Goal: Task Accomplishment & Management: Manage account settings

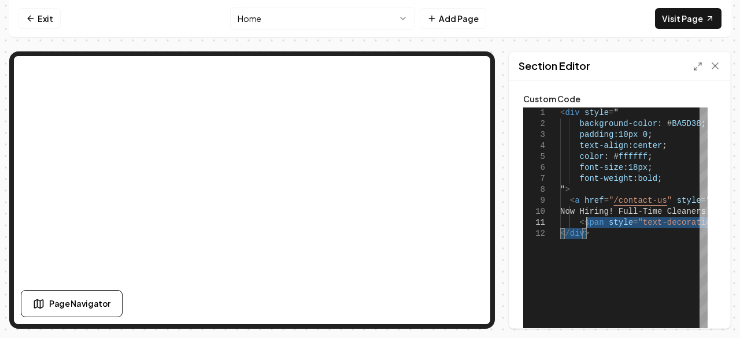
type textarea "**********"
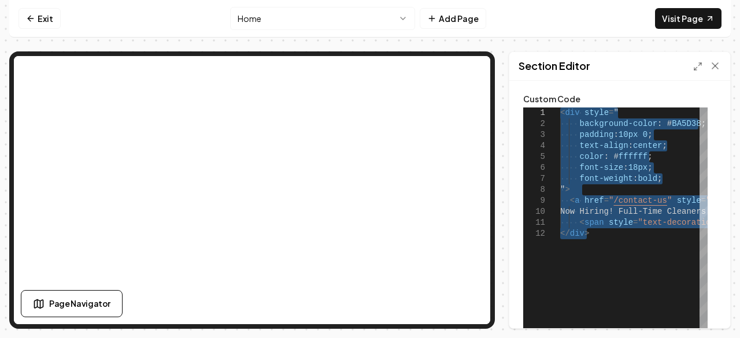
drag, startPoint x: 599, startPoint y: 234, endPoint x: 544, endPoint y: 91, distance: 153.2
click at [560, 108] on div "< div style = " background-color : # BA5D38 ; padding : 10px 0 ; text-align : c…" at bounding box center [728, 252] width 337 height 289
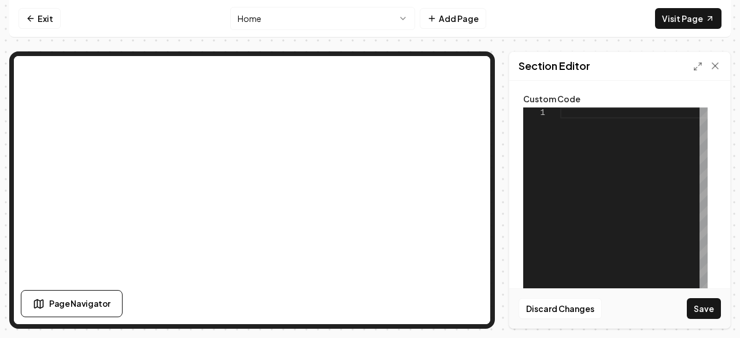
click at [579, 198] on div at bounding box center [633, 252] width 147 height 289
click at [568, 117] on div at bounding box center [633, 252] width 147 height 289
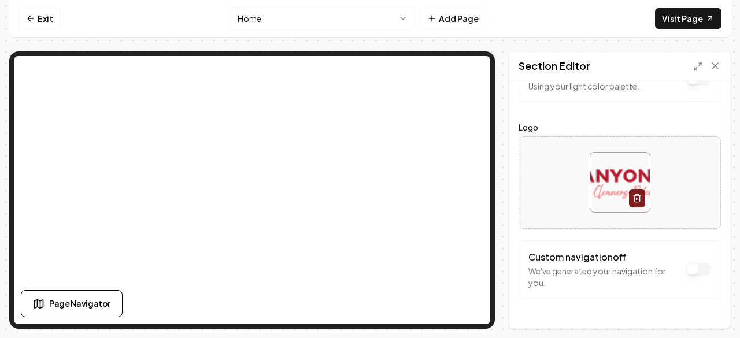
scroll to position [29, 0]
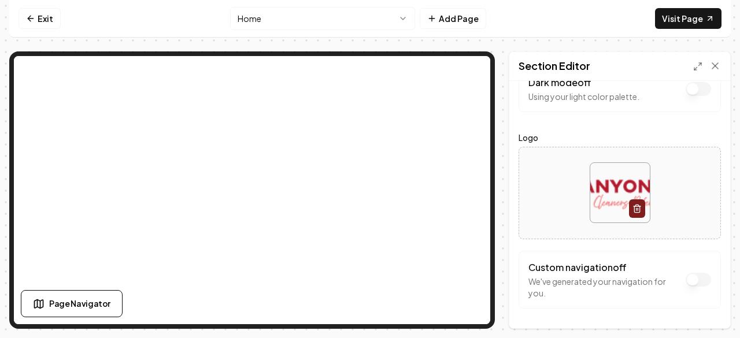
click at [264, 17] on html "Computer Required This feature is only available on a computer. Please switch t…" at bounding box center [370, 169] width 740 height 338
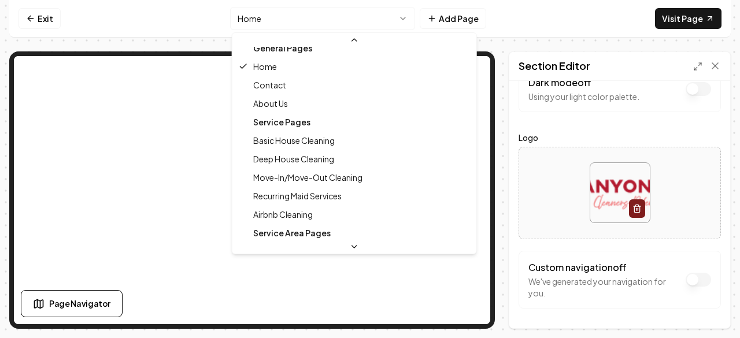
scroll to position [0, 0]
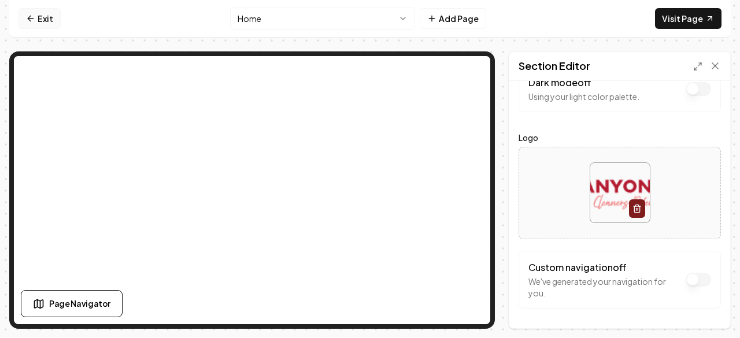
click at [26, 20] on icon at bounding box center [30, 18] width 9 height 9
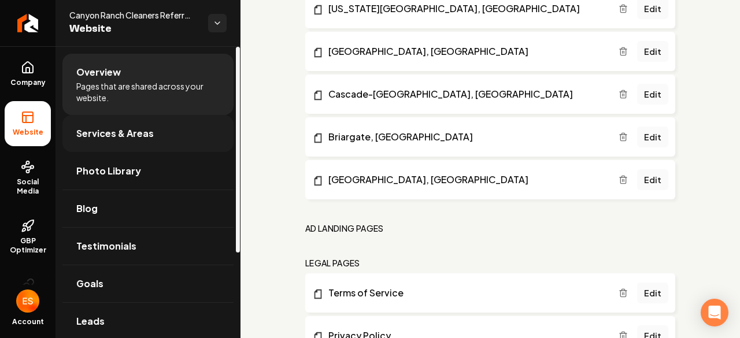
click at [128, 128] on span "Services & Areas" at bounding box center [114, 134] width 77 height 14
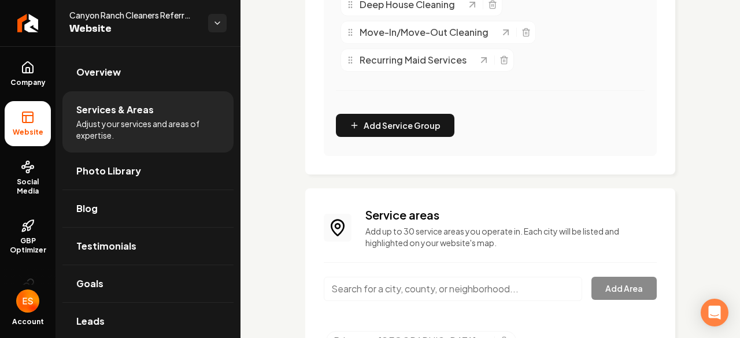
scroll to position [555, 0]
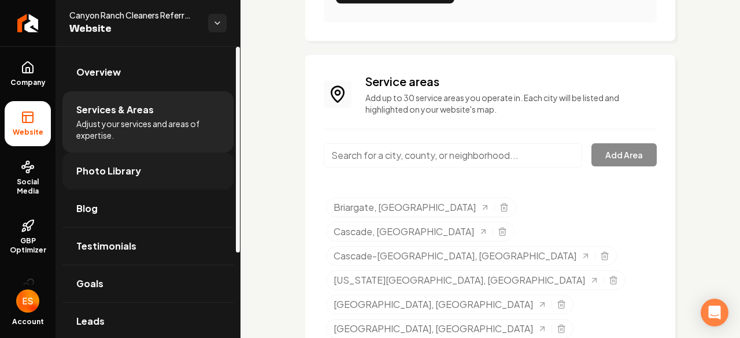
click at [143, 167] on link "Photo Library" at bounding box center [147, 171] width 171 height 37
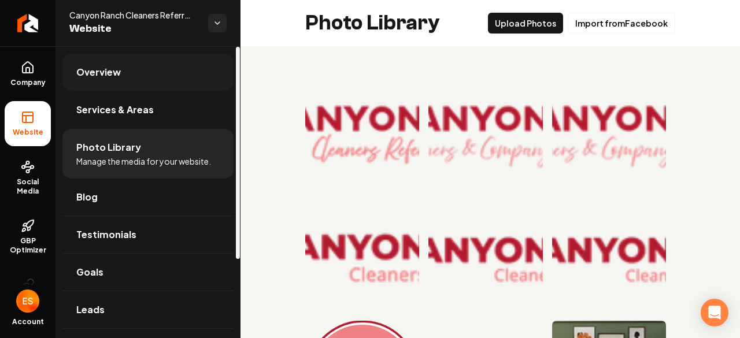
click at [99, 71] on span "Overview" at bounding box center [98, 72] width 45 height 14
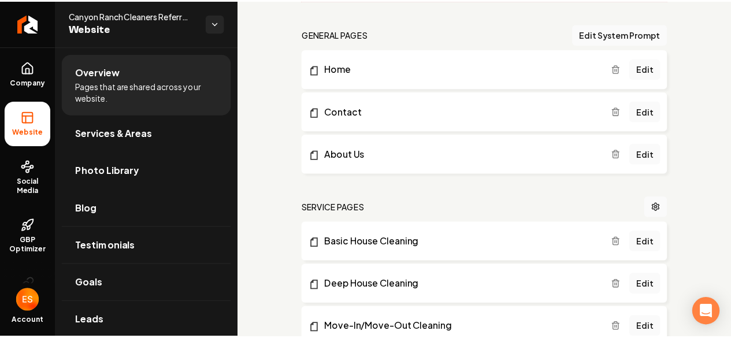
scroll to position [346, 0]
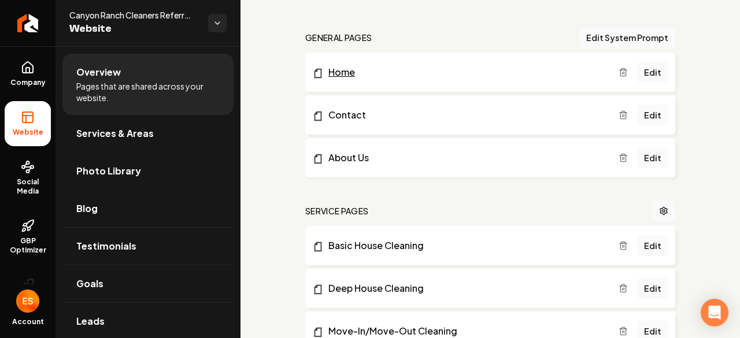
click at [426, 75] on link "Home" at bounding box center [465, 72] width 306 height 14
click at [649, 73] on link "Edit" at bounding box center [652, 72] width 31 height 21
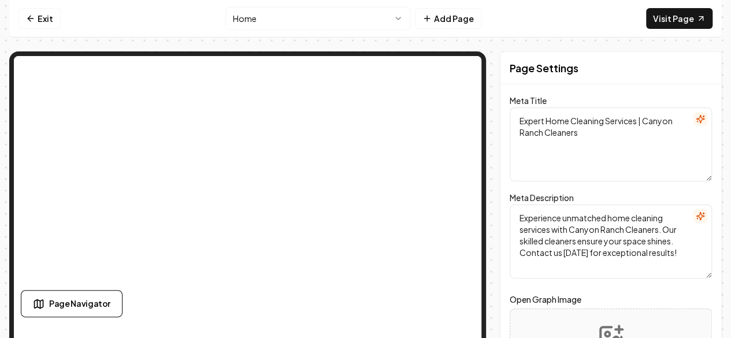
click at [585, 138] on textarea "Expert Home Cleaning Services | Canyon Ranch Cleaners" at bounding box center [611, 145] width 202 height 74
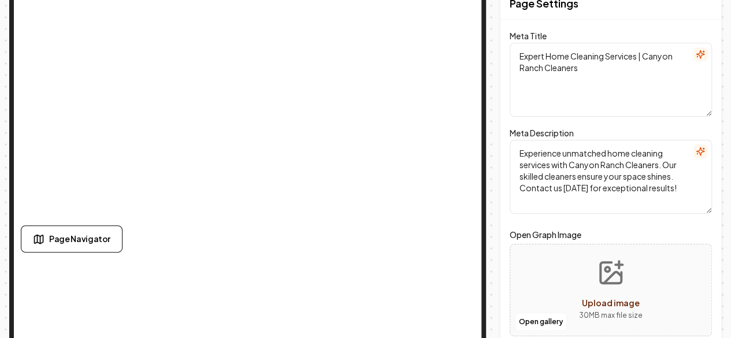
scroll to position [66, 0]
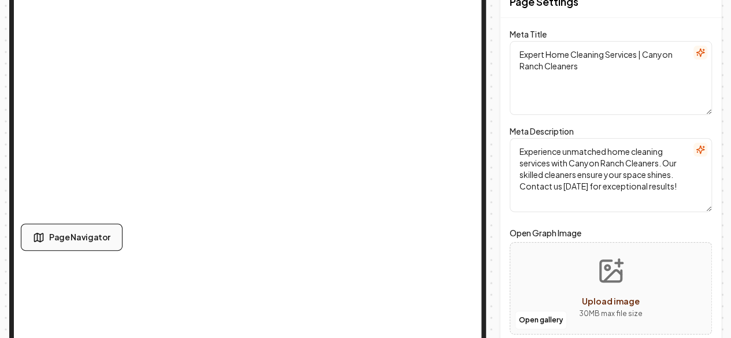
drag, startPoint x: 637, startPoint y: 168, endPoint x: 62, endPoint y: 240, distance: 579.8
click at [62, 240] on span "Page Navigator" at bounding box center [79, 237] width 61 height 12
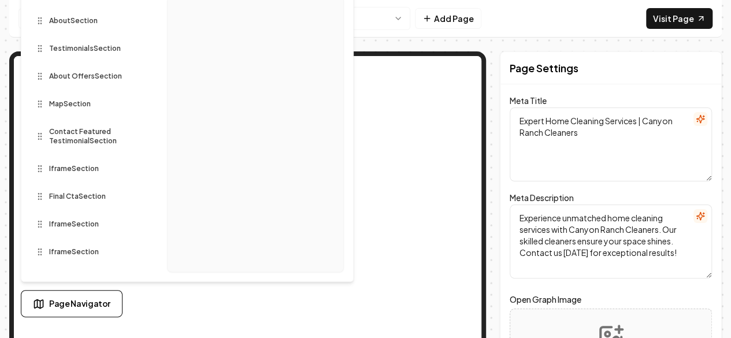
scroll to position [0, 0]
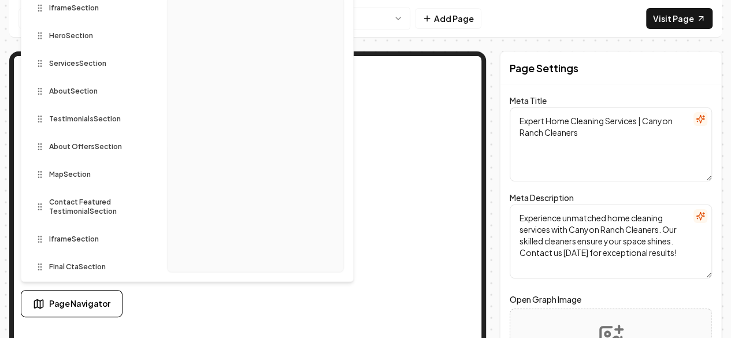
click at [72, 13] on div "Iframe Section" at bounding box center [90, 8] width 118 height 19
click at [56, 47] on div at bounding box center [90, 49] width 118 height 5
click at [53, 35] on span "Hero Section" at bounding box center [71, 35] width 44 height 9
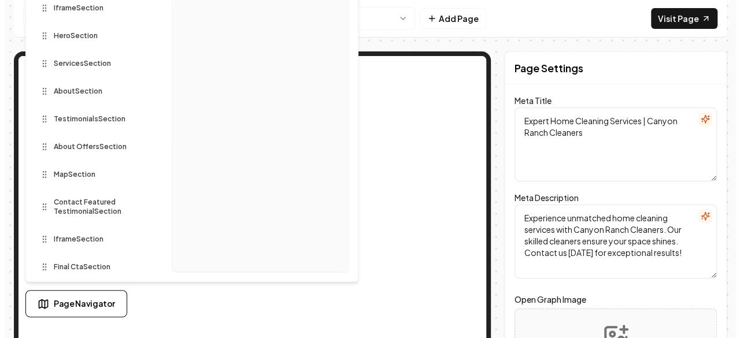
scroll to position [71, 0]
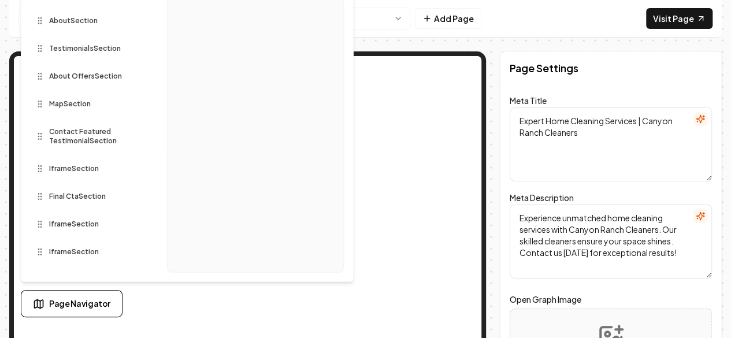
click at [69, 142] on span "Contact Featured Testimonial Section" at bounding box center [90, 136] width 83 height 19
click at [393, 35] on nav "Exit Home Add Page Visit Page" at bounding box center [365, 19] width 713 height 38
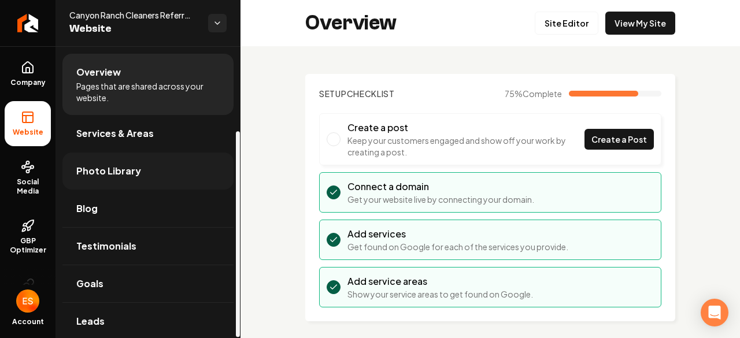
scroll to position [120, 0]
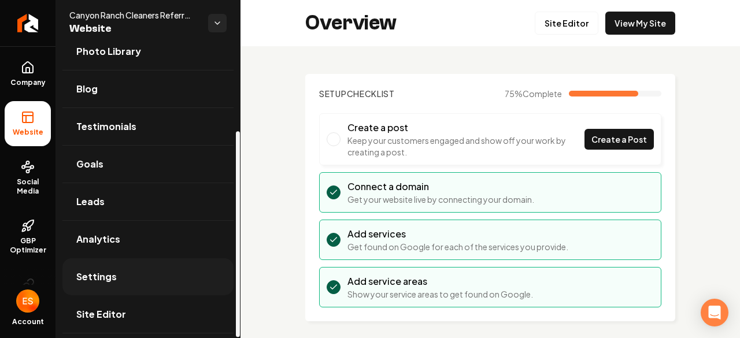
click at [135, 269] on link "Settings" at bounding box center [147, 276] width 171 height 37
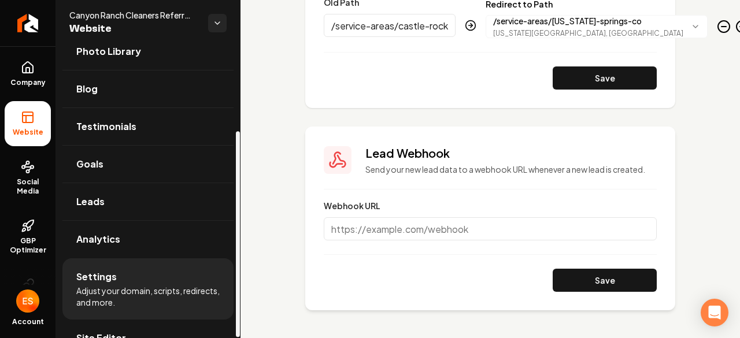
scroll to position [120, 0]
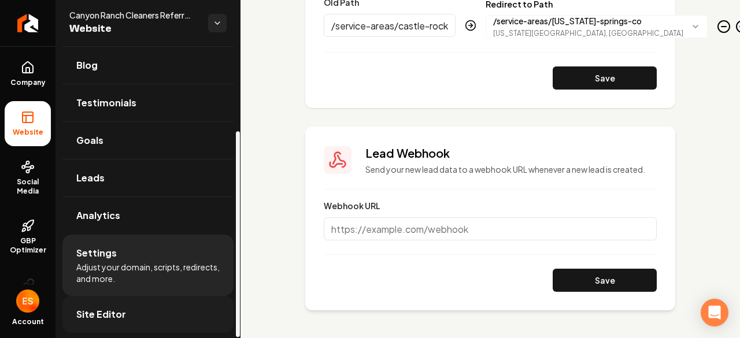
click at [116, 311] on span "Site Editor" at bounding box center [101, 315] width 50 height 14
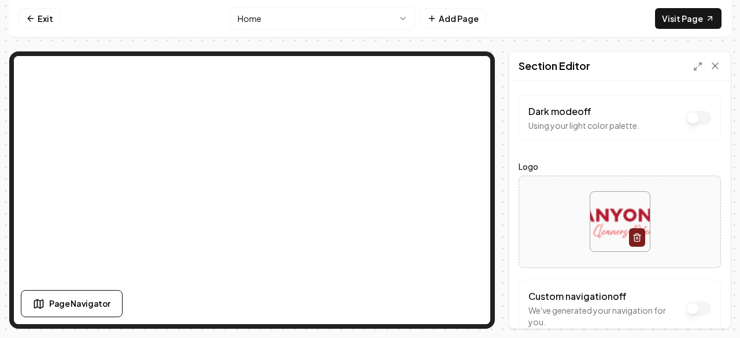
scroll to position [39, 0]
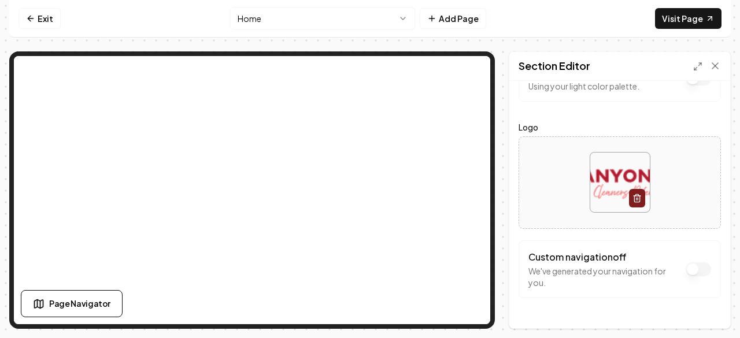
click at [529, 19] on nav "Exit Home Add Page Visit Page" at bounding box center [370, 19] width 722 height 38
click at [46, 25] on link "Exit" at bounding box center [40, 18] width 42 height 21
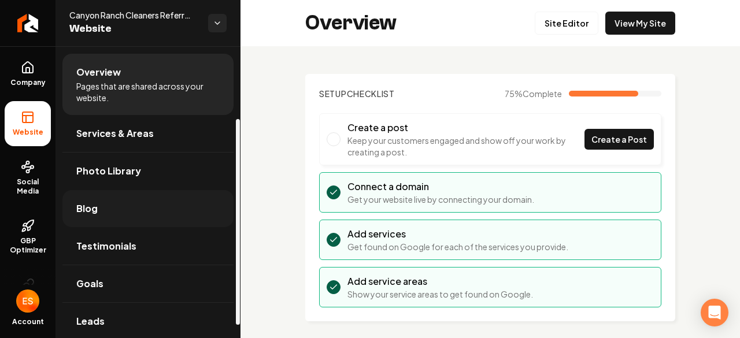
scroll to position [120, 0]
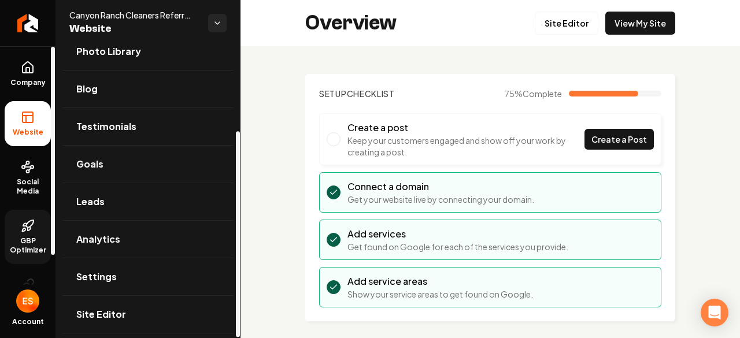
click at [28, 238] on span "GBP Optimizer" at bounding box center [28, 246] width 46 height 19
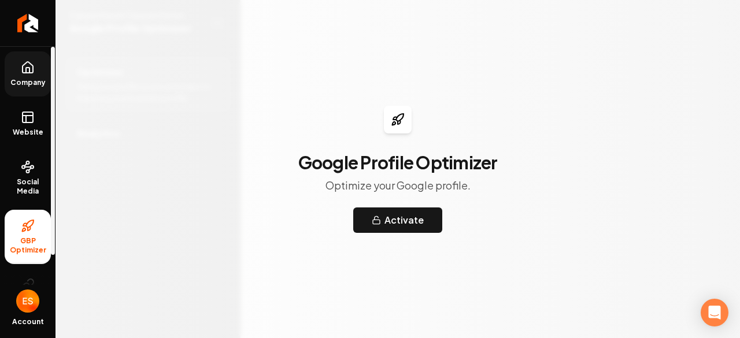
click at [27, 86] on span "Company" at bounding box center [28, 82] width 45 height 9
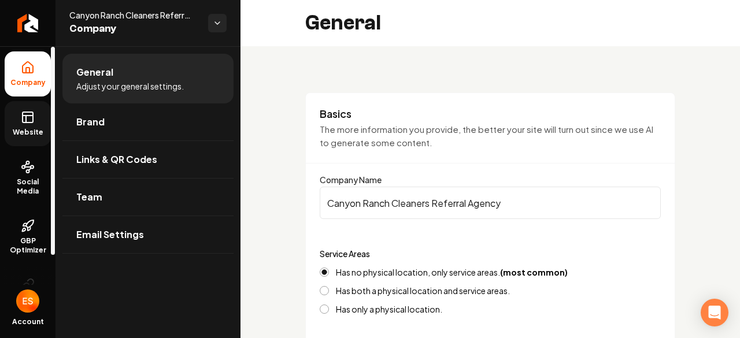
click at [32, 130] on span "Website" at bounding box center [28, 132] width 40 height 9
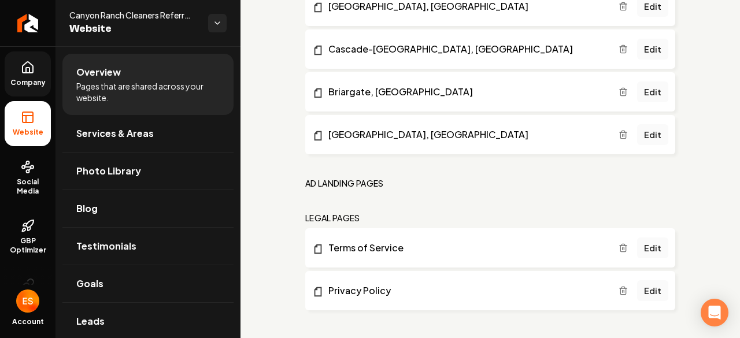
scroll to position [974, 0]
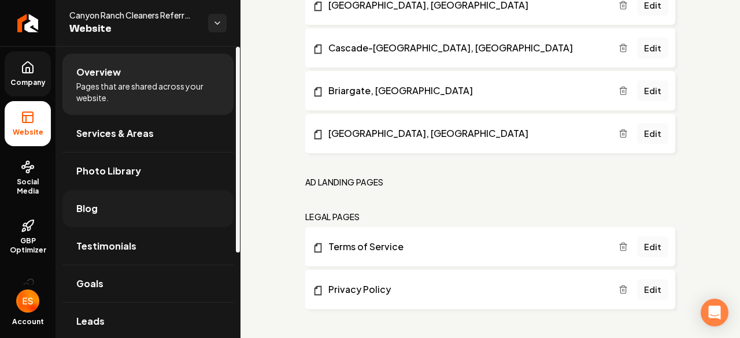
click at [149, 210] on link "Blog" at bounding box center [147, 208] width 171 height 37
